Goal: Obtain resource: Obtain resource

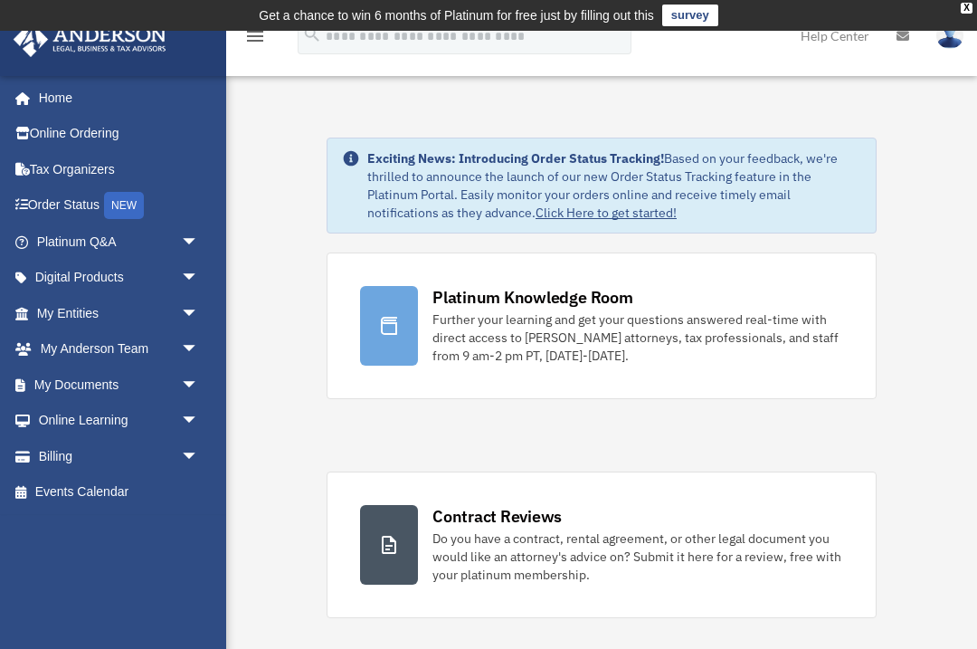
click at [47, 100] on link "Home" at bounding box center [115, 98] width 205 height 36
click at [181, 340] on span "arrow_drop_down" at bounding box center [199, 349] width 36 height 37
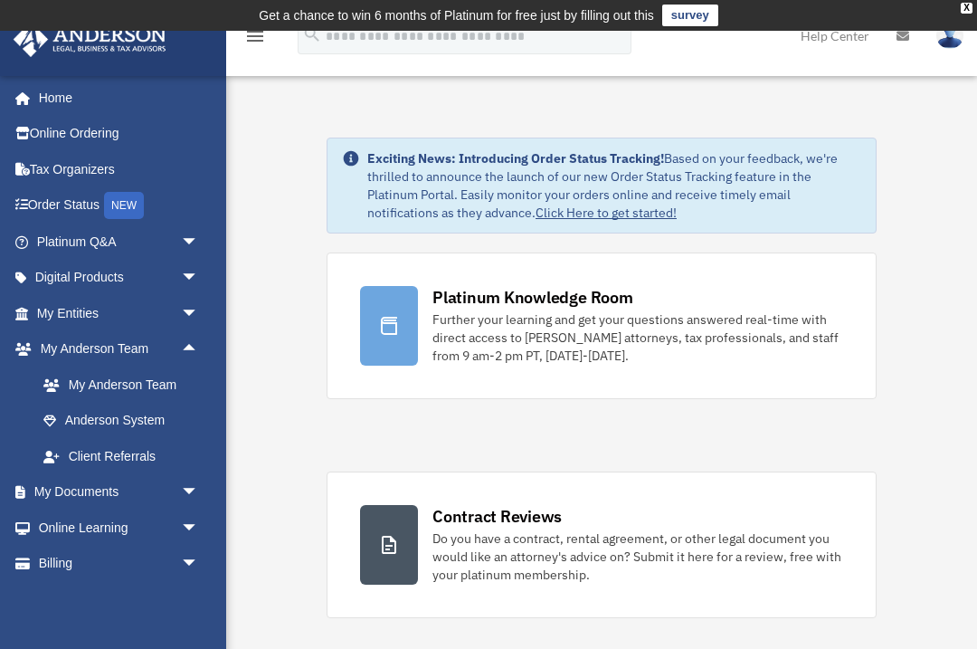
click at [116, 277] on link "Digital Products arrow_drop_down" at bounding box center [120, 278] width 214 height 36
click at [183, 273] on span "arrow_drop_down" at bounding box center [199, 278] width 36 height 37
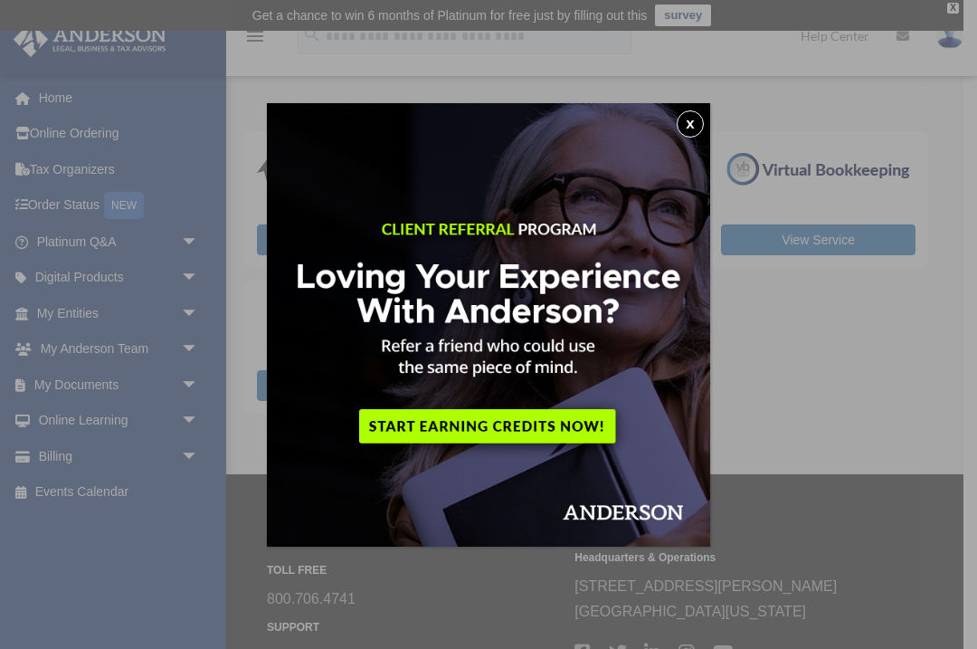
click at [691, 129] on button "x" at bounding box center [690, 123] width 27 height 27
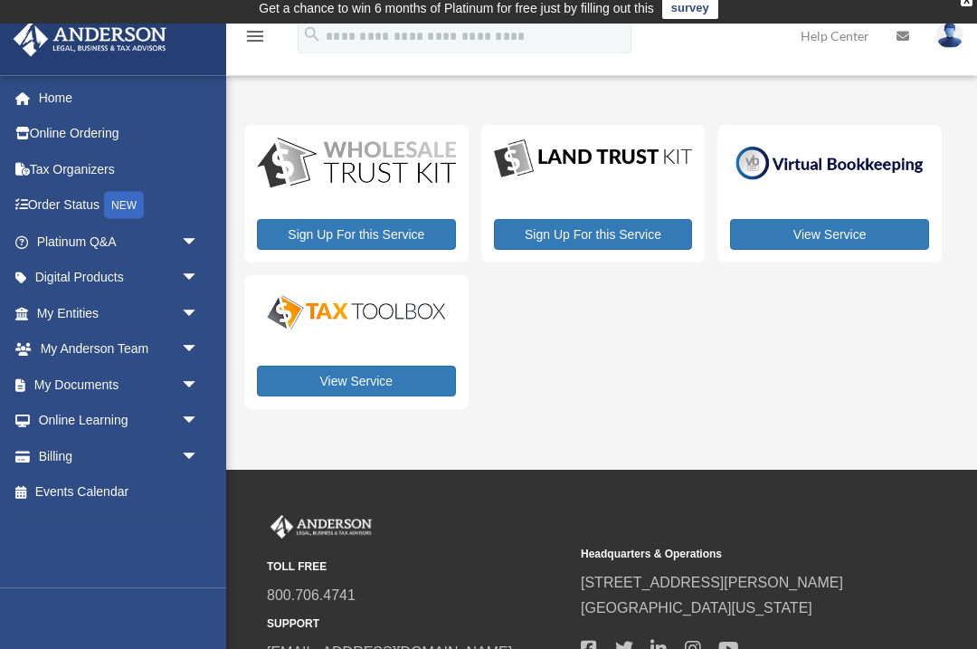
scroll to position [8, 0]
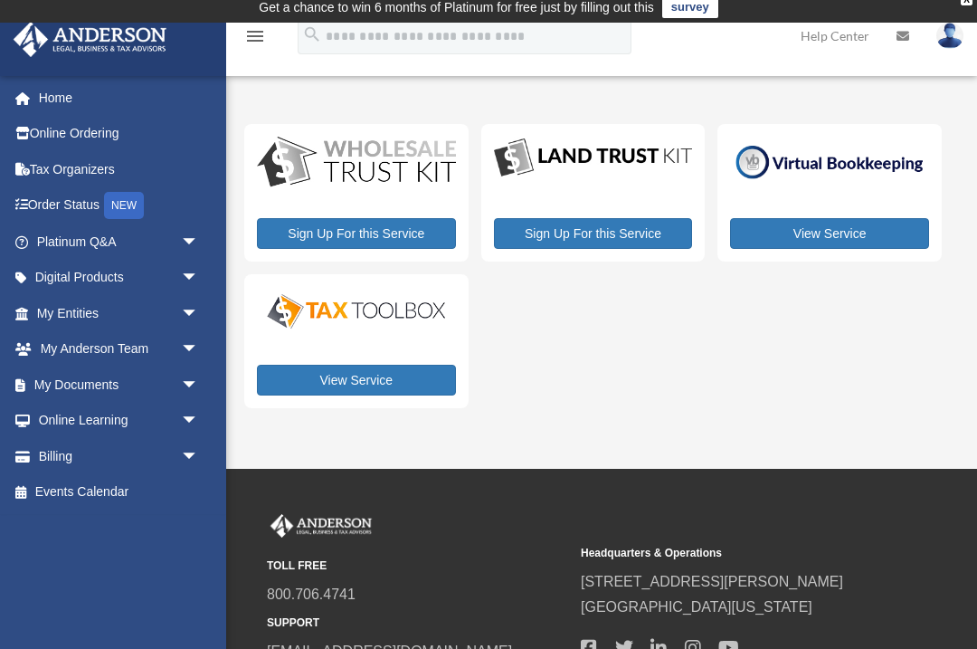
click at [134, 415] on link "Online Learning arrow_drop_down" at bounding box center [120, 421] width 214 height 36
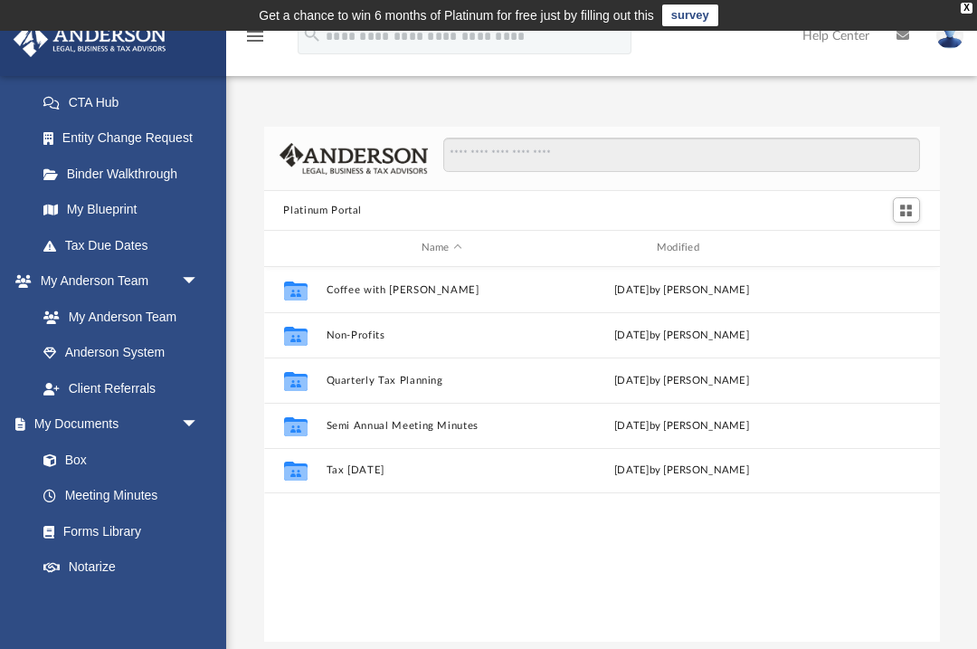
scroll to position [291, 0]
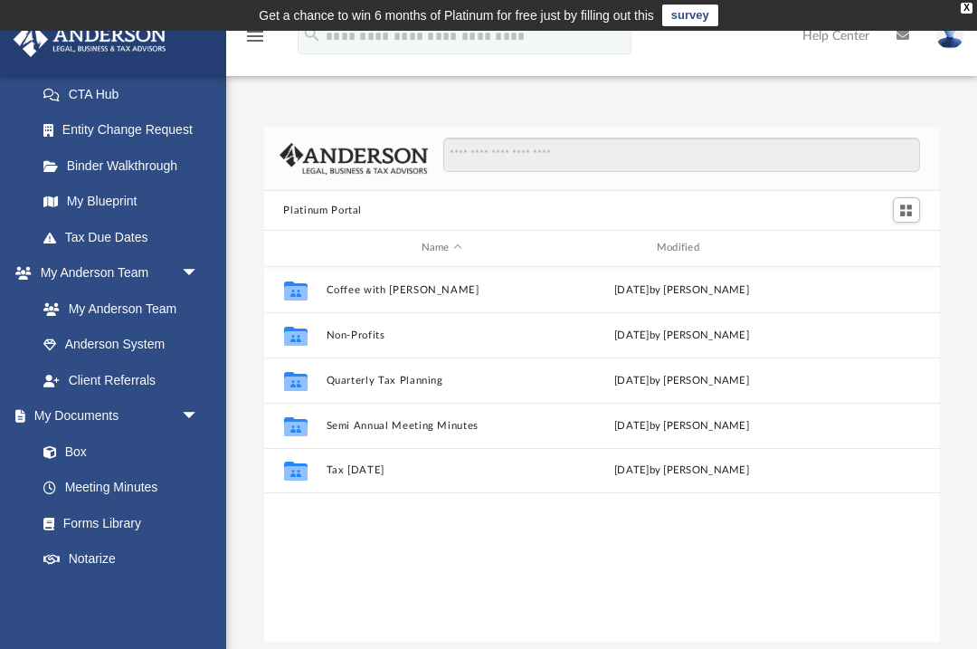
click at [114, 520] on link "Forms Library" at bounding box center [116, 523] width 183 height 36
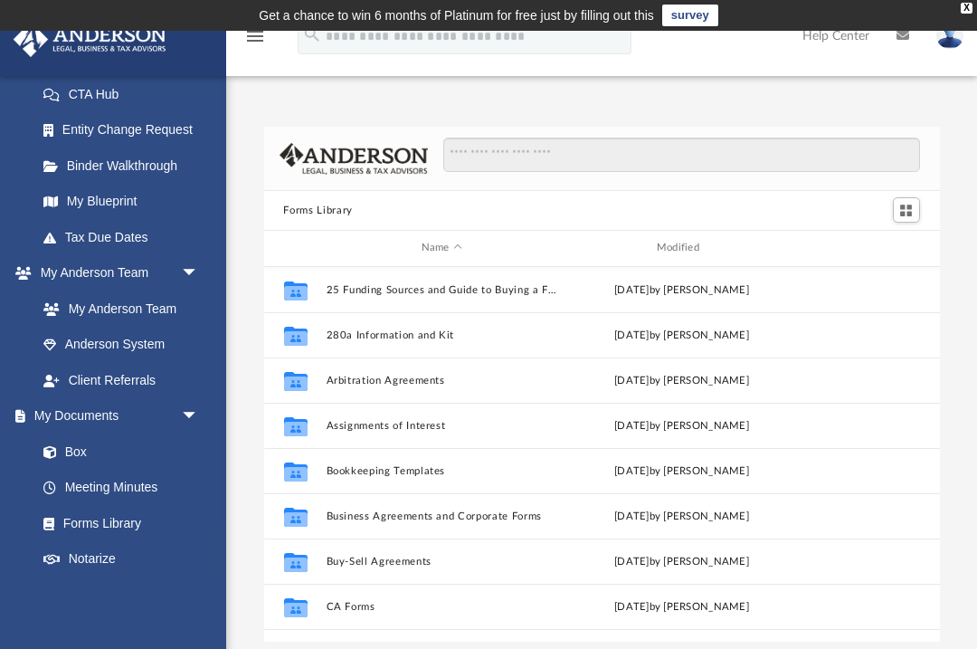
scroll to position [412, 676]
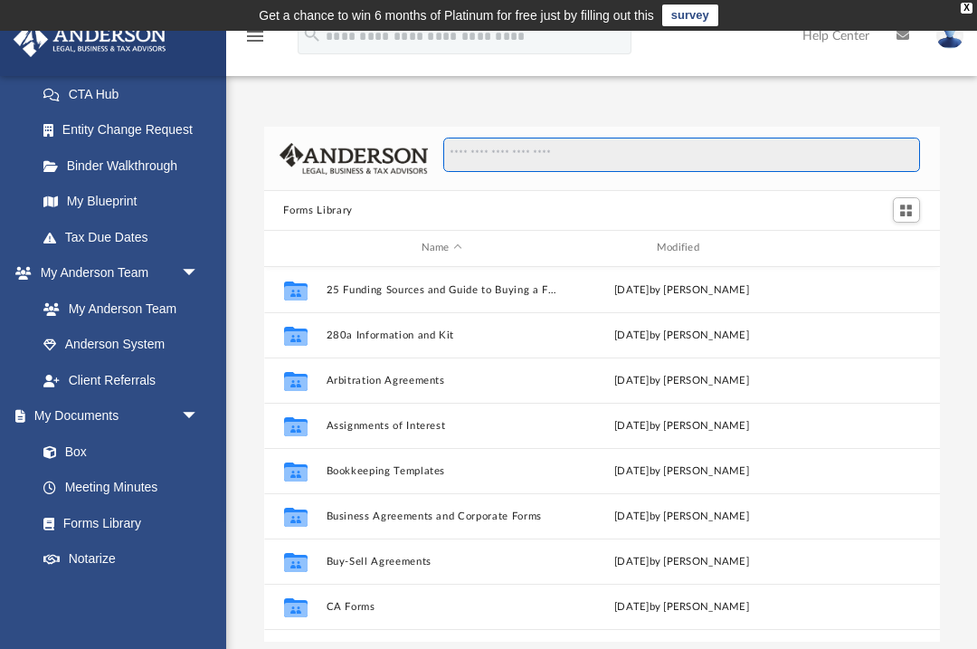
click at [474, 171] on input "Search files and folders" at bounding box center [681, 155] width 476 height 34
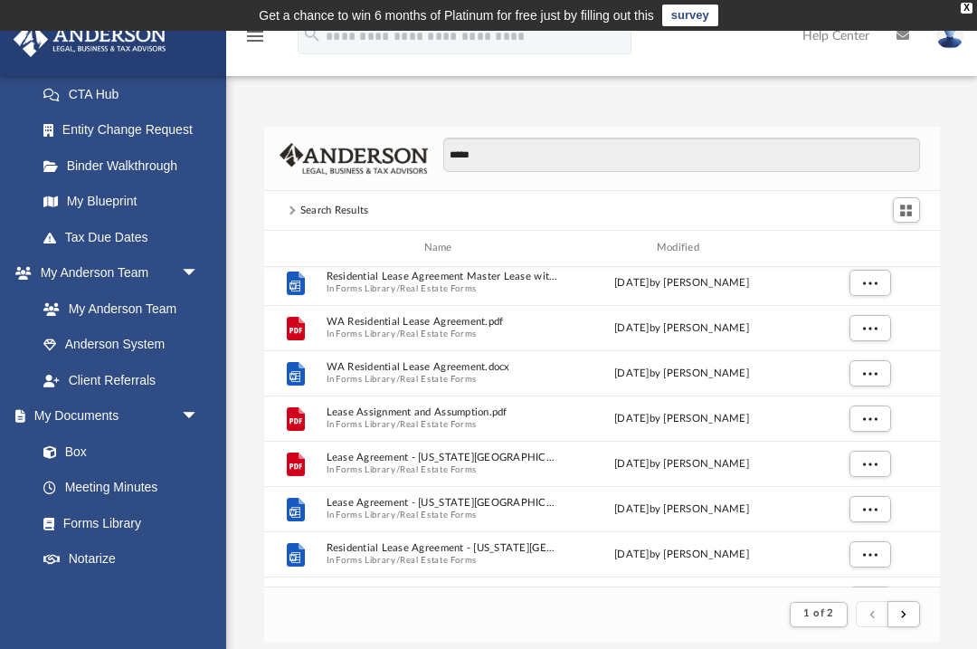
scroll to position [103, 0]
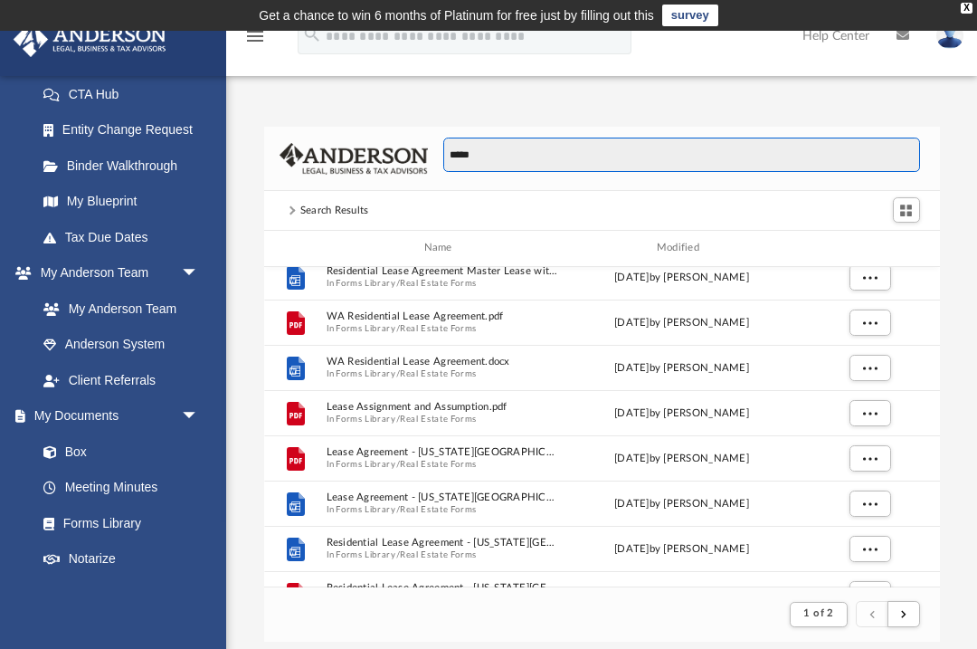
click at [516, 156] on input "*****" at bounding box center [681, 155] width 476 height 34
type input "*"
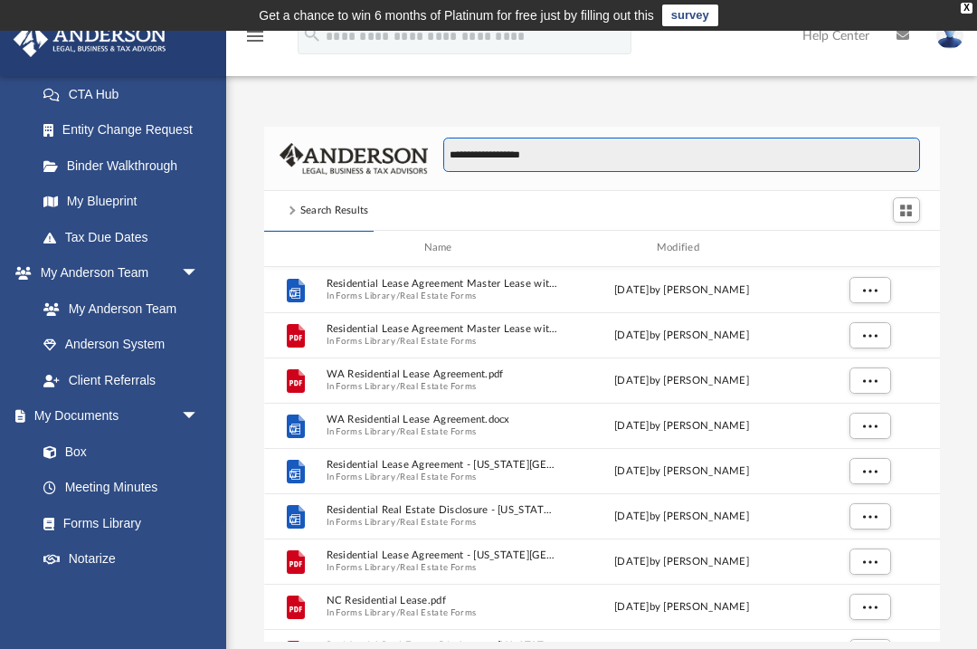
scroll to position [356, 676]
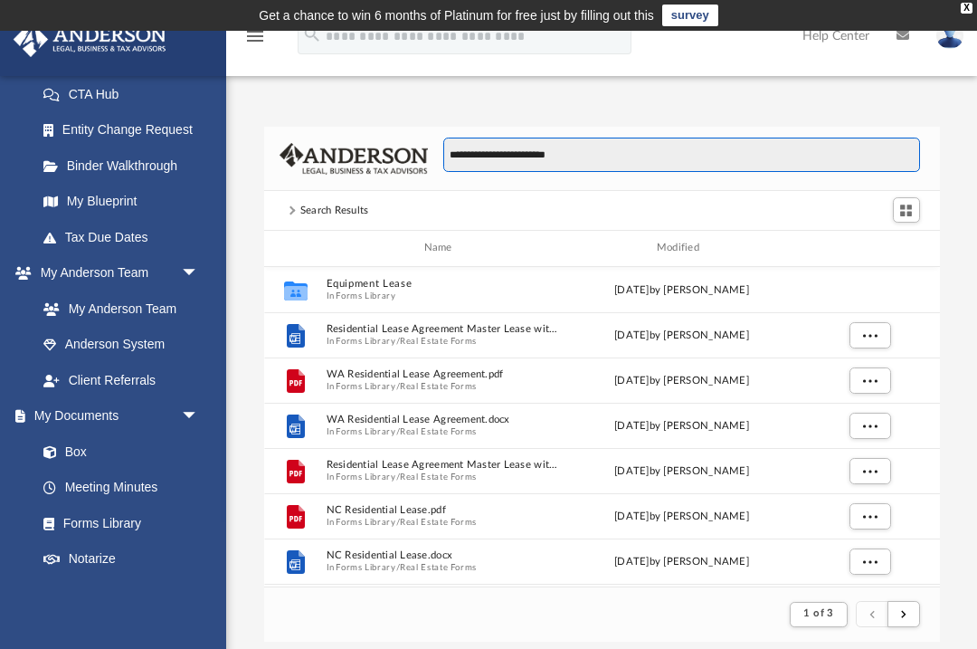
type input "**********"
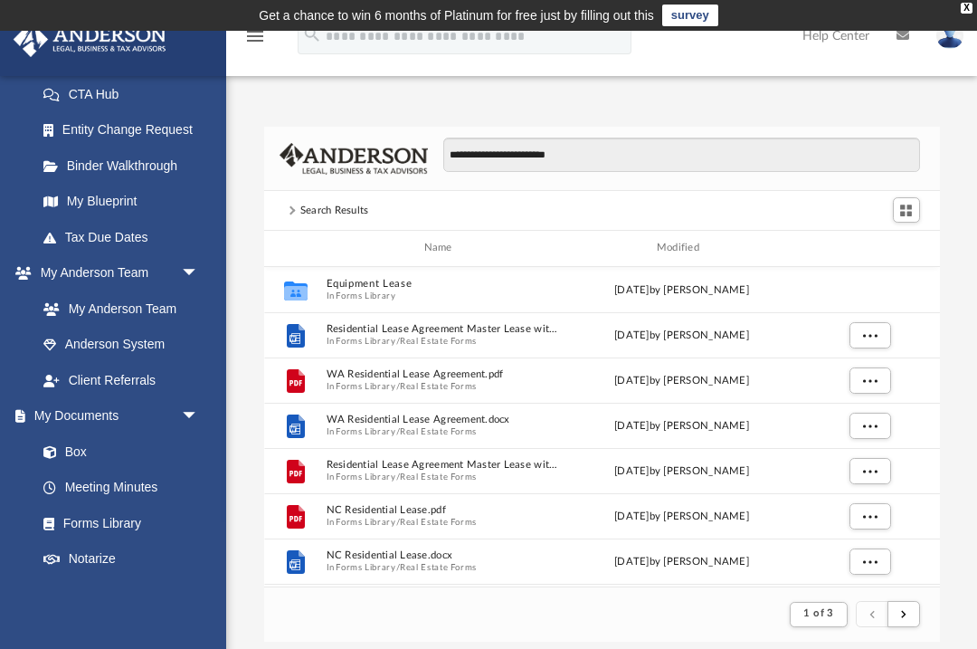
scroll to position [0, 0]
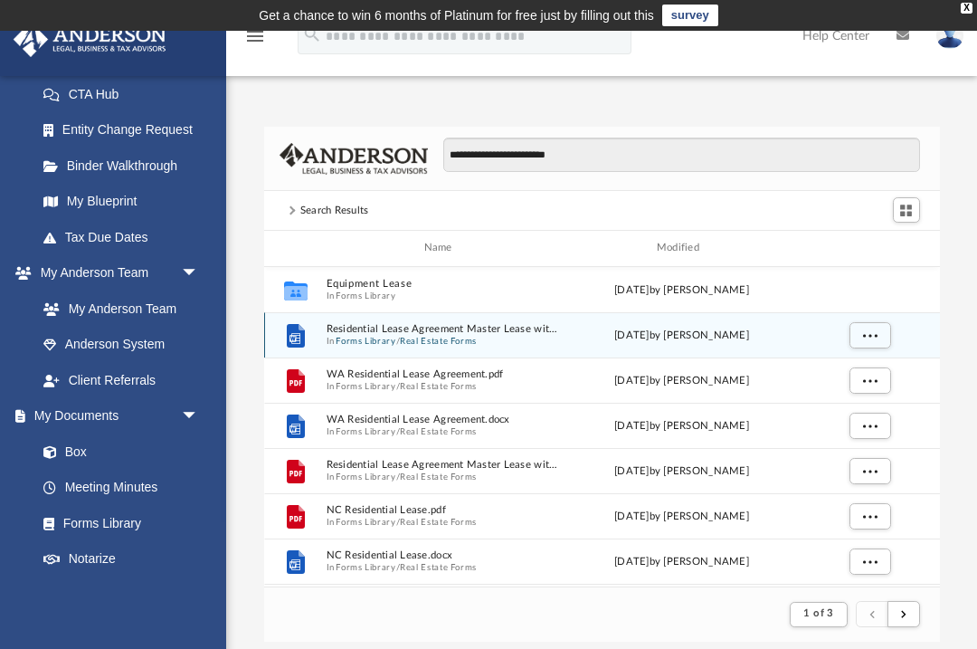
click at [872, 334] on span "More options" at bounding box center [870, 334] width 14 height 10
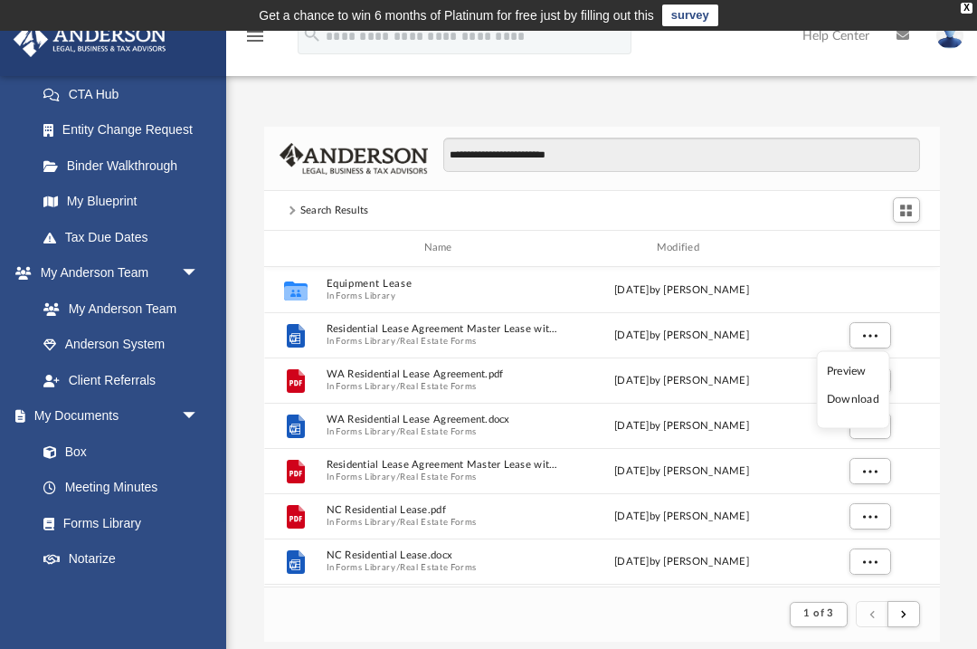
click at [845, 378] on li "Preview" at bounding box center [853, 370] width 52 height 19
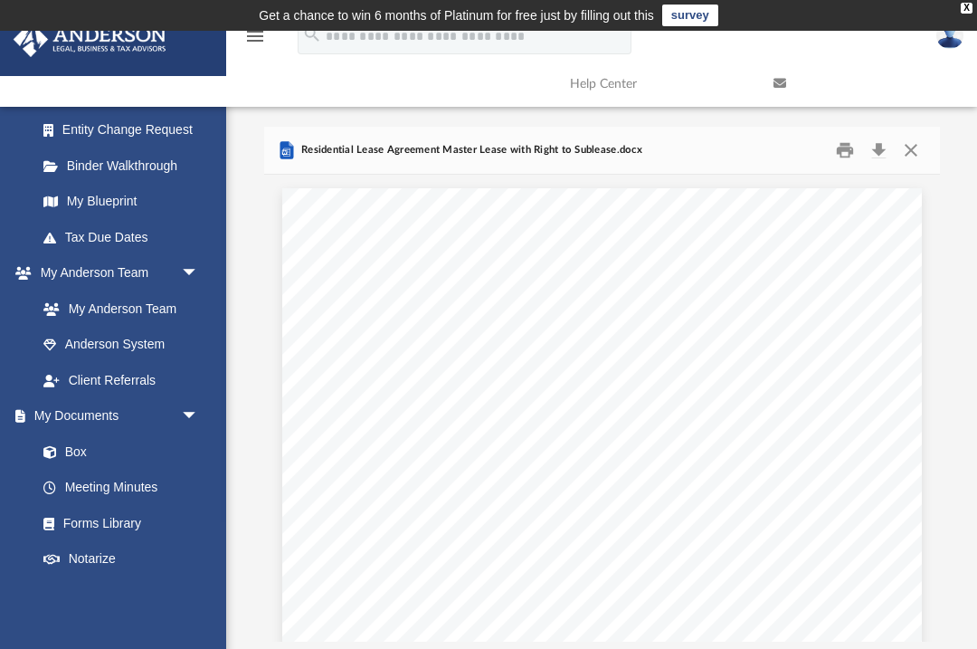
click at [916, 153] on button "Close" at bounding box center [911, 151] width 33 height 28
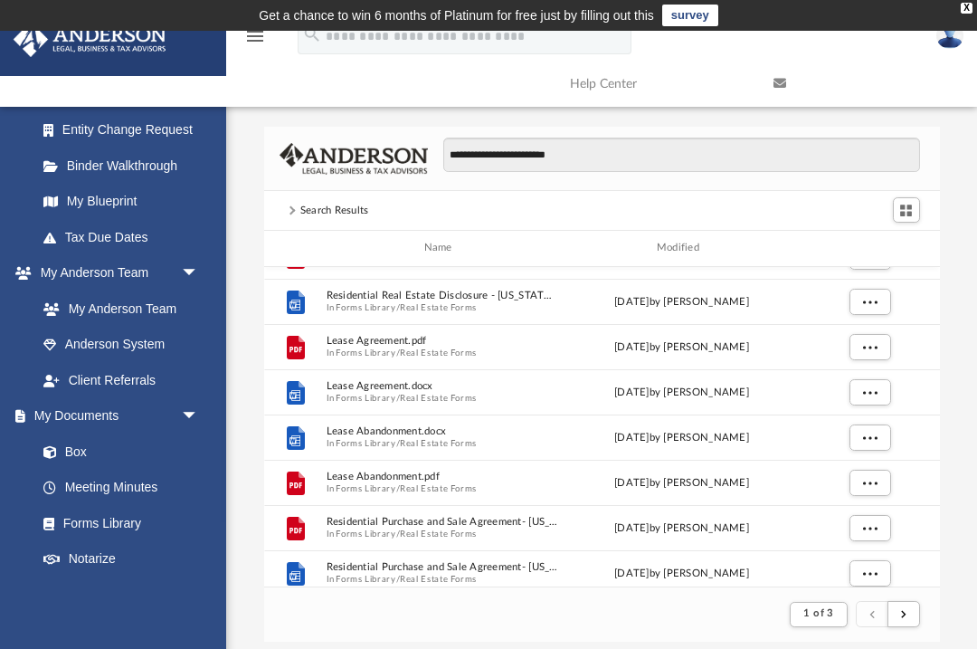
scroll to position [624, 0]
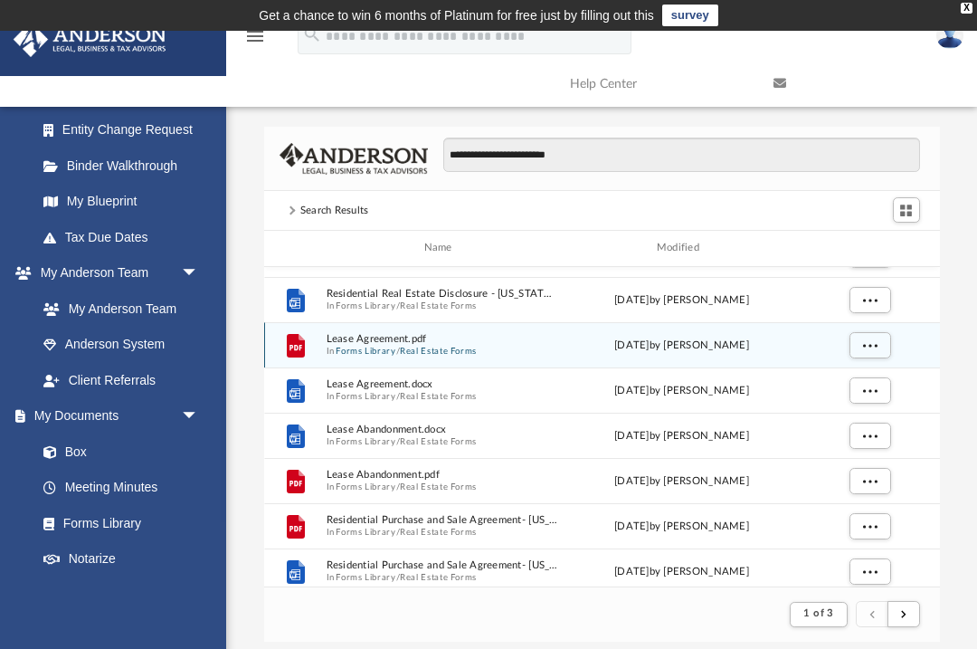
click at [870, 343] on span "More options" at bounding box center [870, 344] width 14 height 10
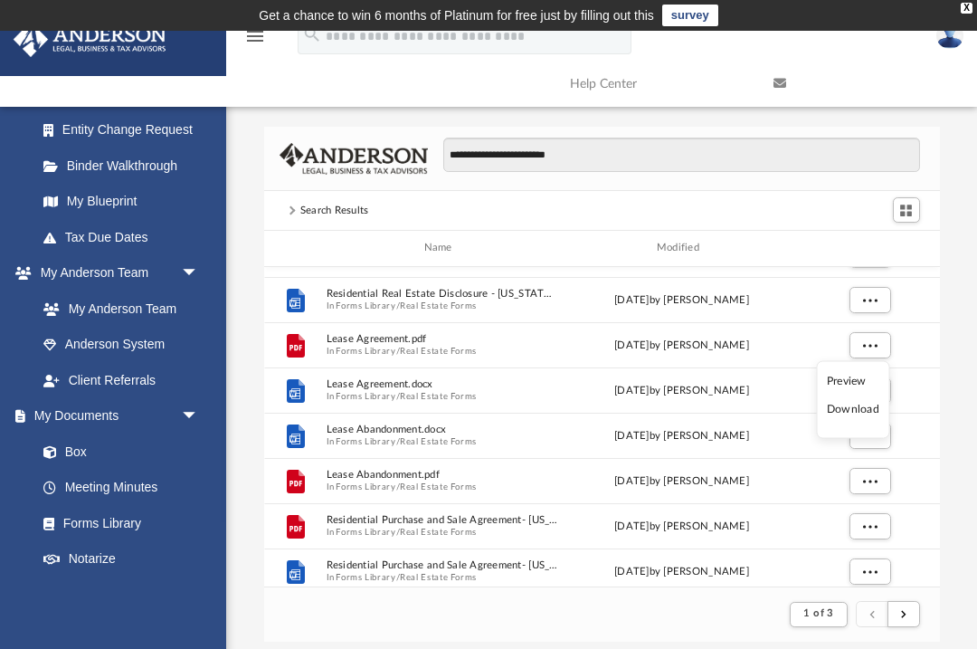
click at [845, 386] on li "Preview" at bounding box center [853, 380] width 52 height 19
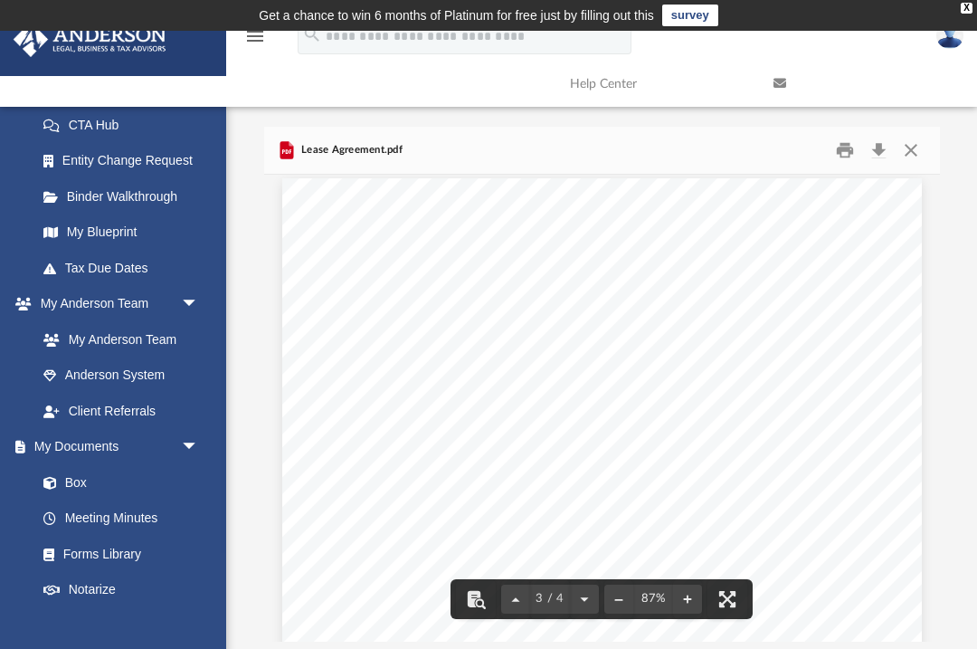
scroll to position [1696, 0]
click at [913, 160] on button "Close" at bounding box center [911, 151] width 33 height 28
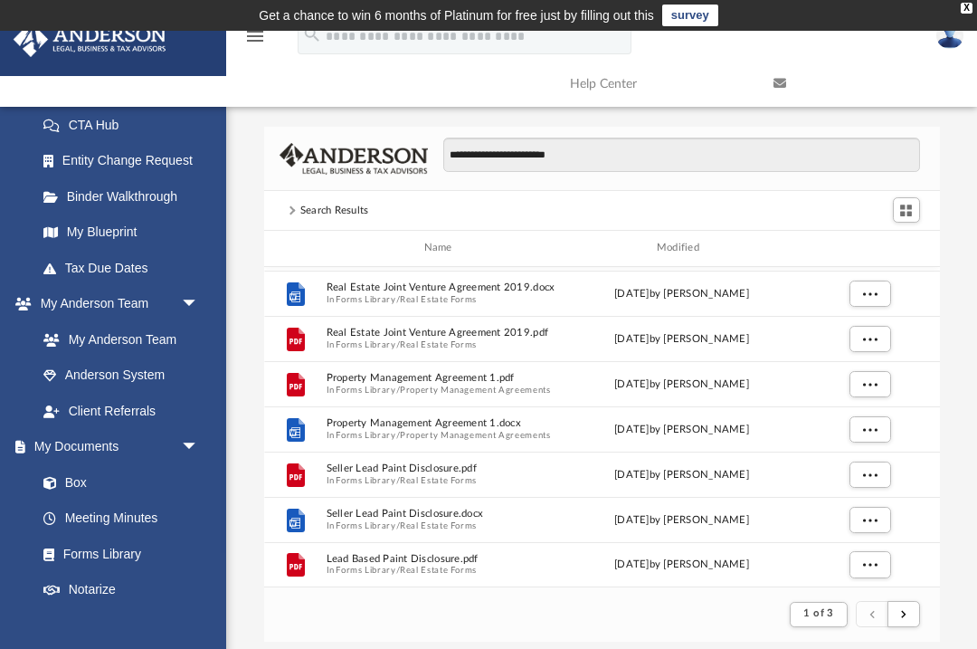
scroll to position [1942, 0]
click at [120, 546] on link "Forms Library" at bounding box center [116, 554] width 183 height 36
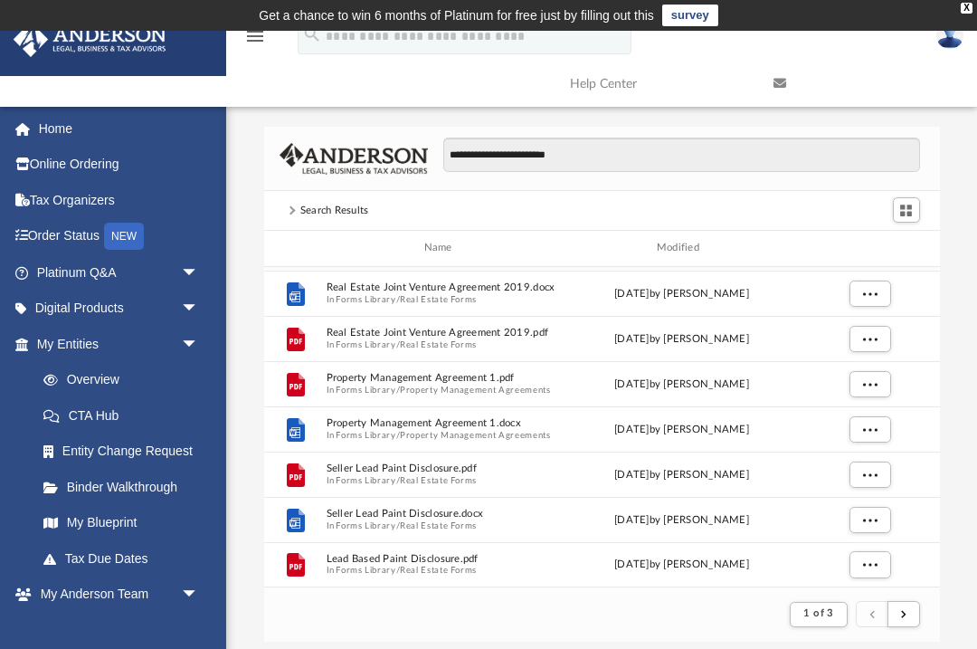
scroll to position [0, 0]
click at [967, 6] on div "X" at bounding box center [967, 8] width 12 height 11
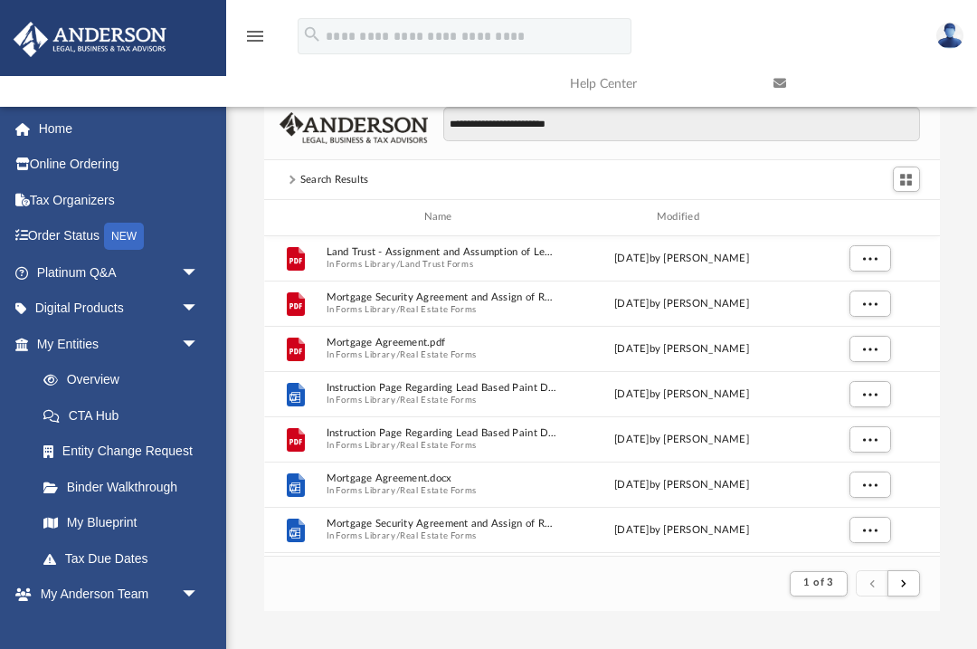
click at [953, 43] on img at bounding box center [950, 36] width 27 height 26
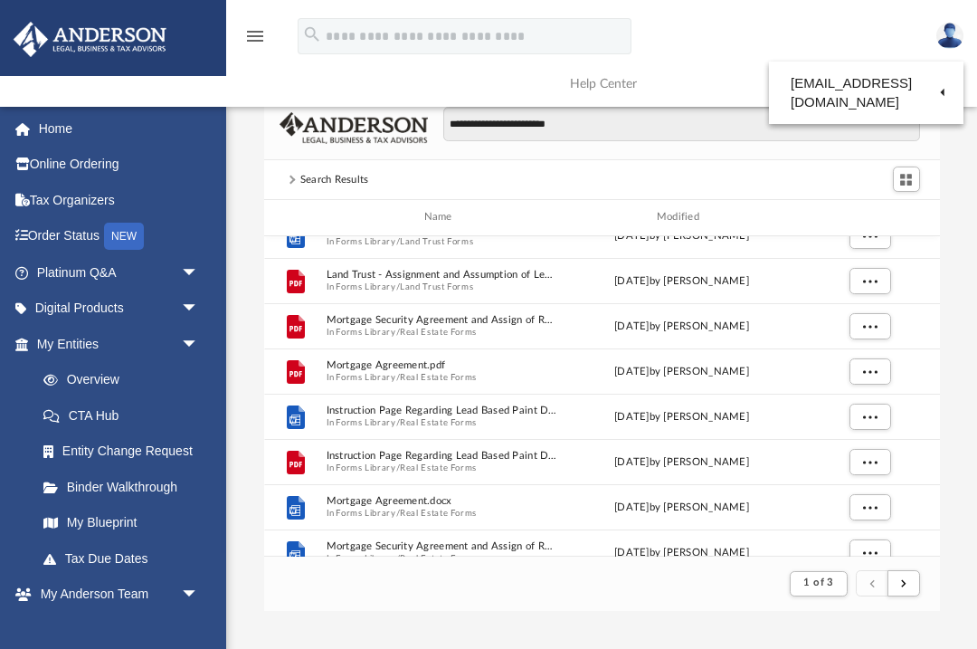
scroll to position [1606, 0]
click at [624, 166] on link "Logout" at bounding box center [656, 157] width 181 height 37
